Goal: Find specific page/section: Find specific page/section

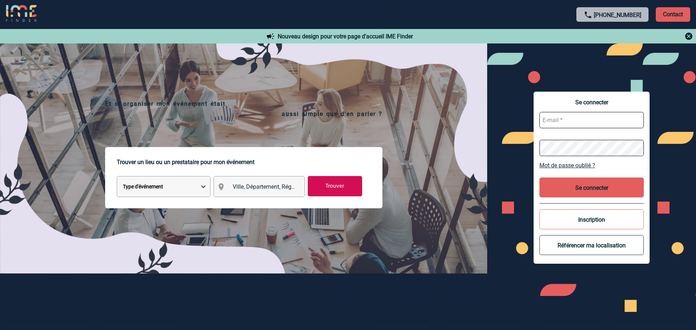
scroll to position [32896, 0]
type input "cthienot@ime-groupe.com"
click at [610, 190] on button "Se connecter" at bounding box center [591, 188] width 104 height 20
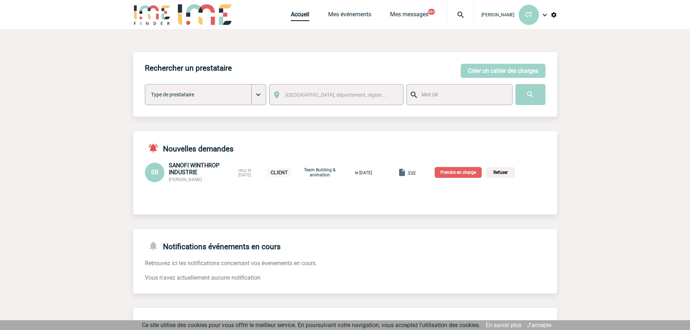
scroll to position [33142, 0]
click at [534, 94] on input "image" at bounding box center [531, 94] width 30 height 21
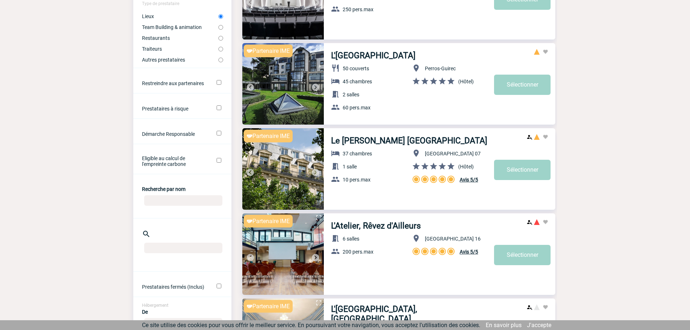
scroll to position [145, 0]
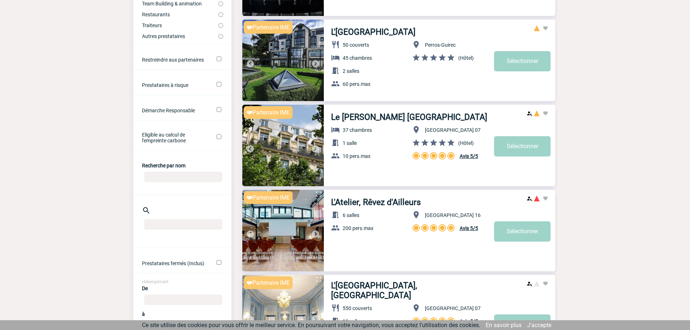
click at [170, 182] on input "Recherche par nom" at bounding box center [183, 177] width 78 height 11
click at [167, 182] on input "Recherche par nom" at bounding box center [183, 177] width 78 height 11
